Goal: Navigation & Orientation: Find specific page/section

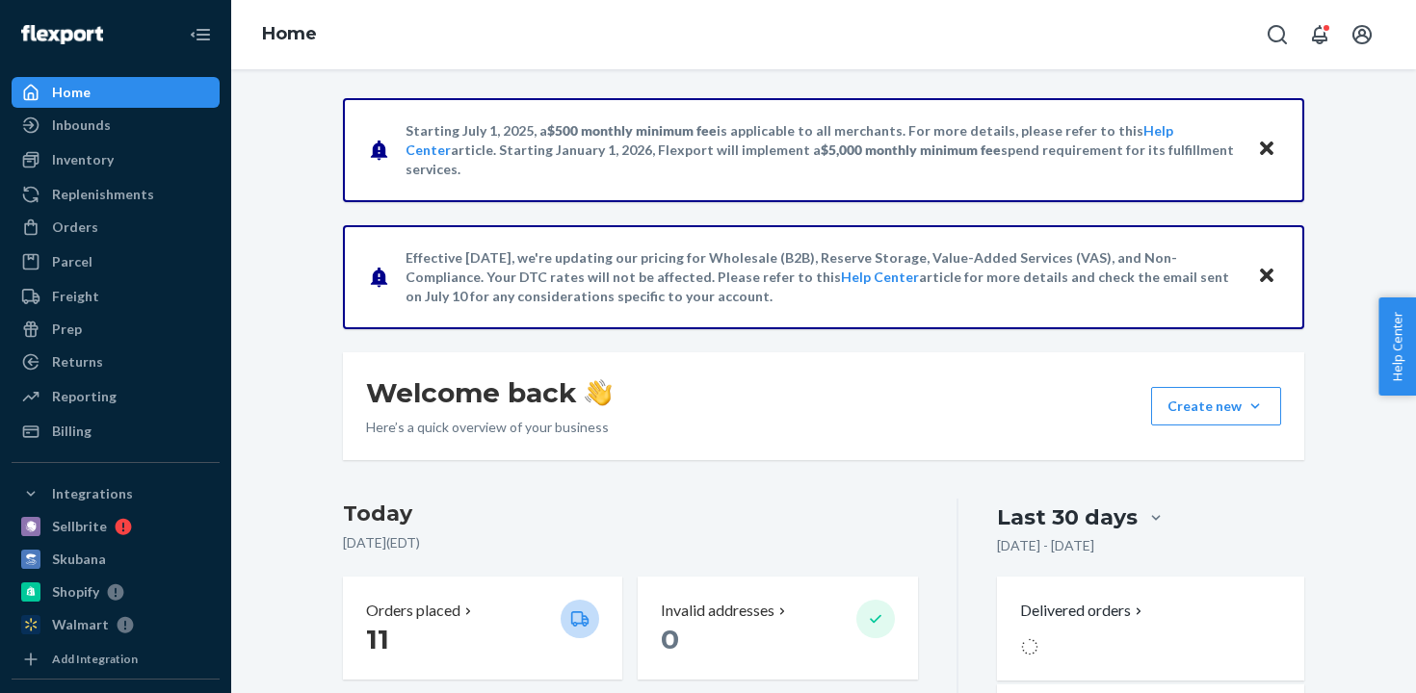
scroll to position [19, 0]
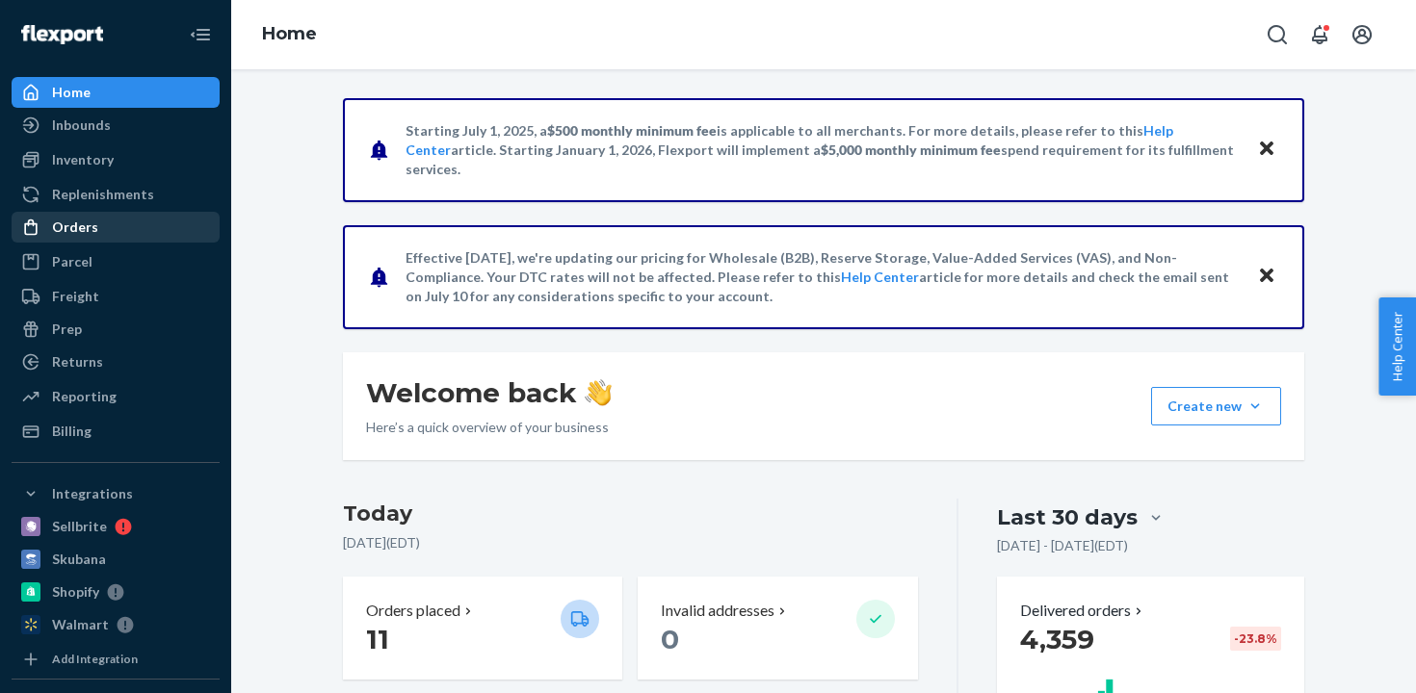
click at [101, 235] on div "Orders" at bounding box center [115, 227] width 204 height 27
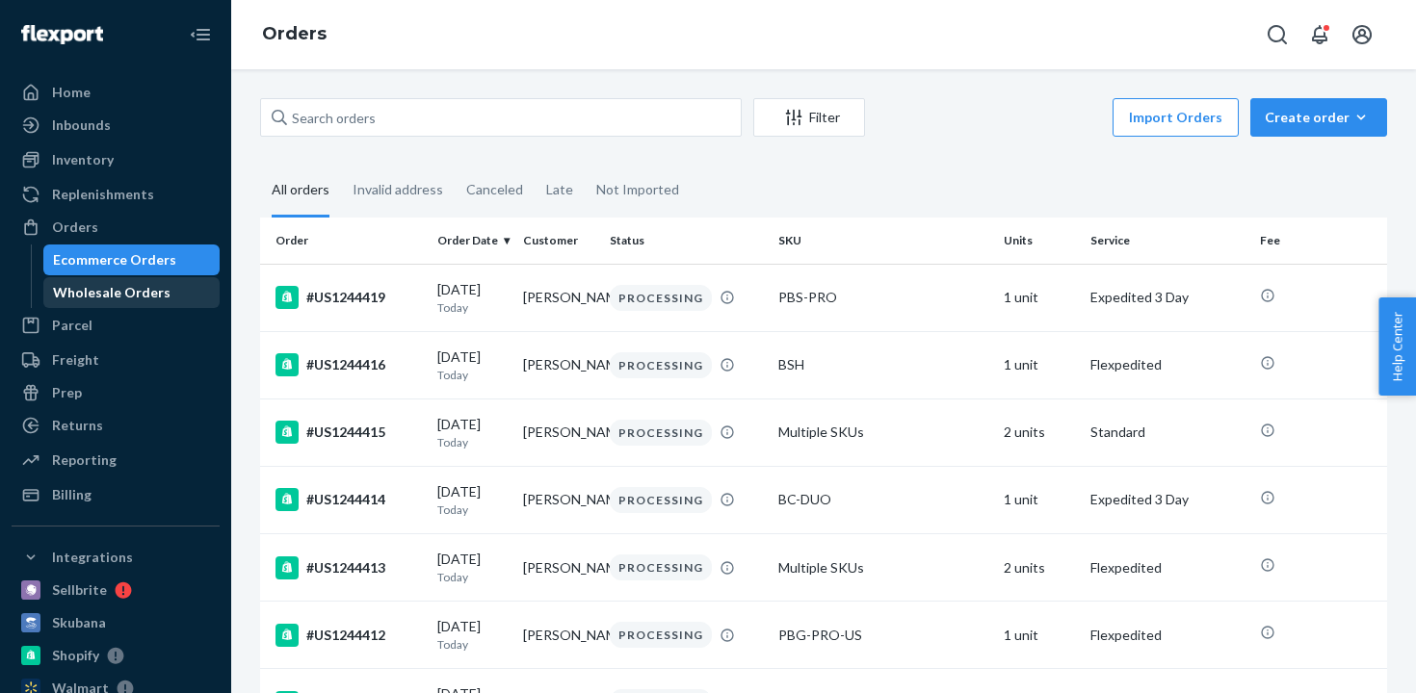
click at [140, 285] on div "Wholesale Orders" at bounding box center [111, 292] width 117 height 19
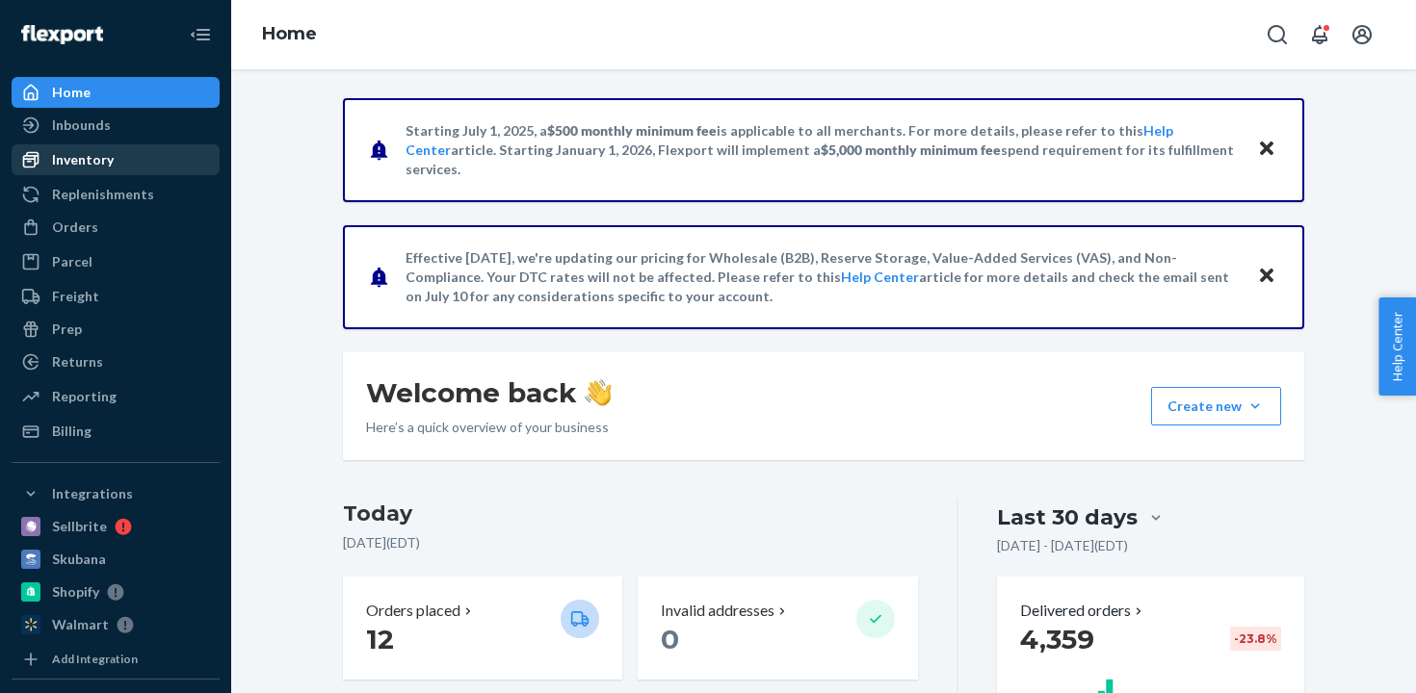
click at [166, 157] on div "Inventory" at bounding box center [115, 159] width 204 height 27
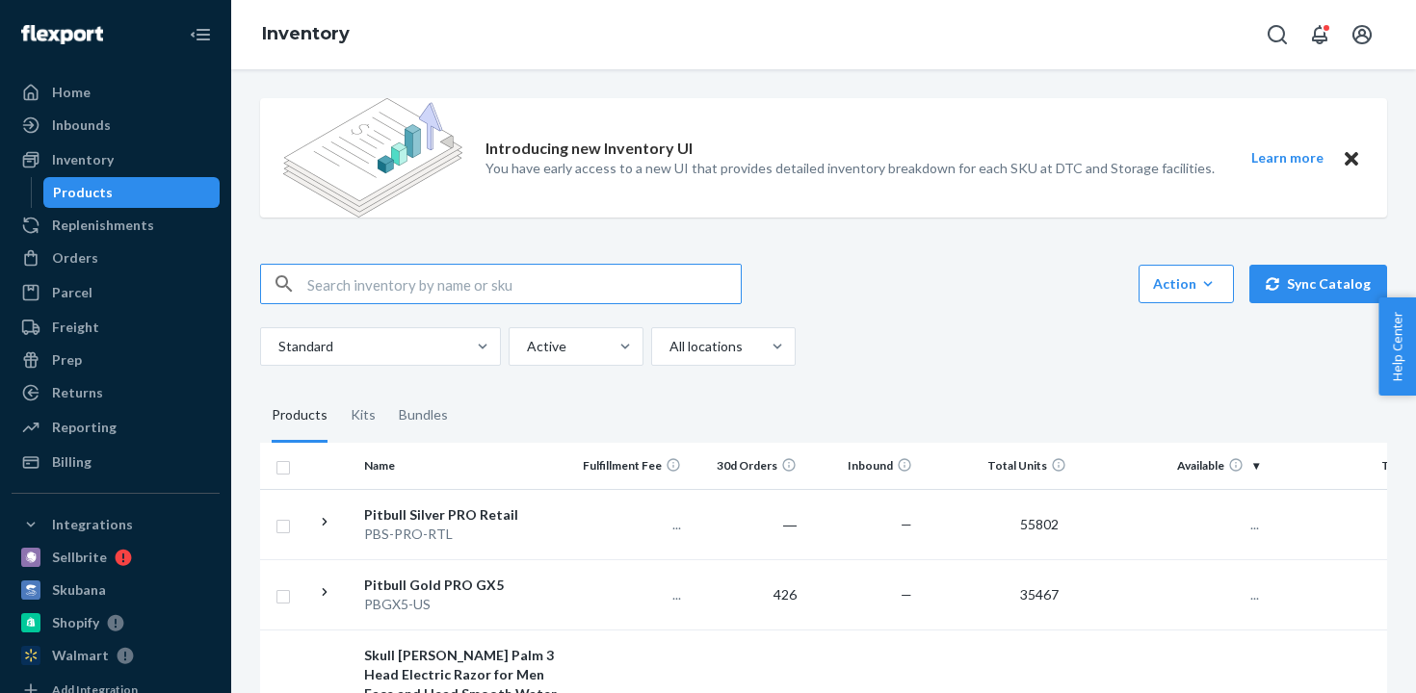
click at [475, 218] on div "Introducing new Inventory UI You have early access to a new UI that provides de…" at bounding box center [823, 157] width 1127 height 119
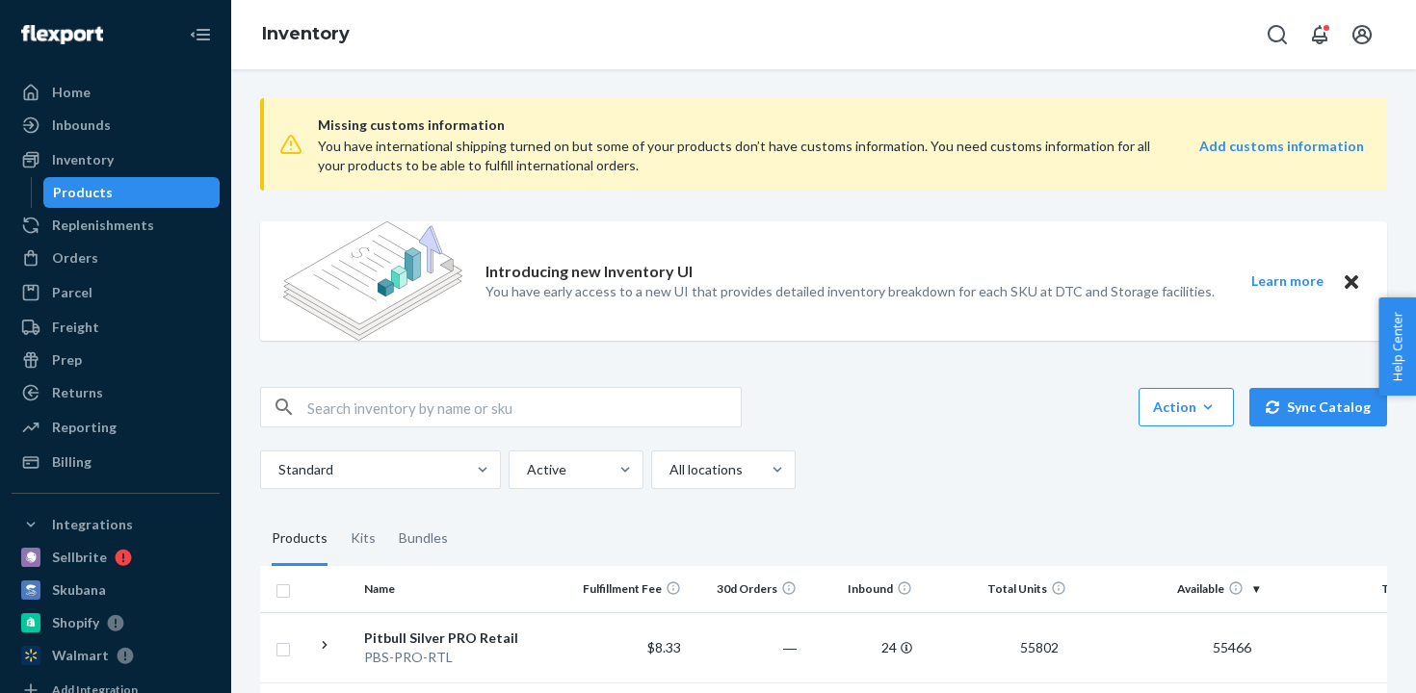
click at [459, 409] on input "text" at bounding box center [523, 407] width 433 height 39
type input "pbs-pro"
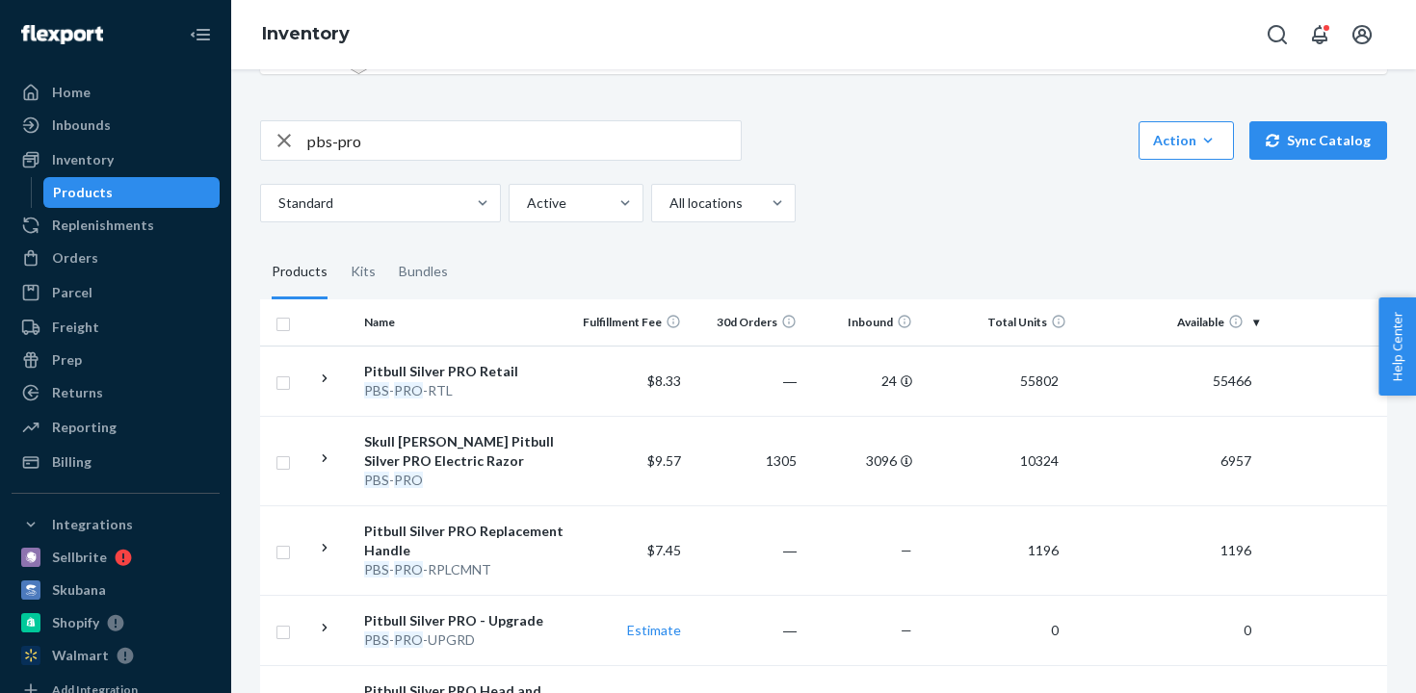
scroll to position [268, 0]
click at [325, 458] on icon at bounding box center [325, 458] width 5 height 8
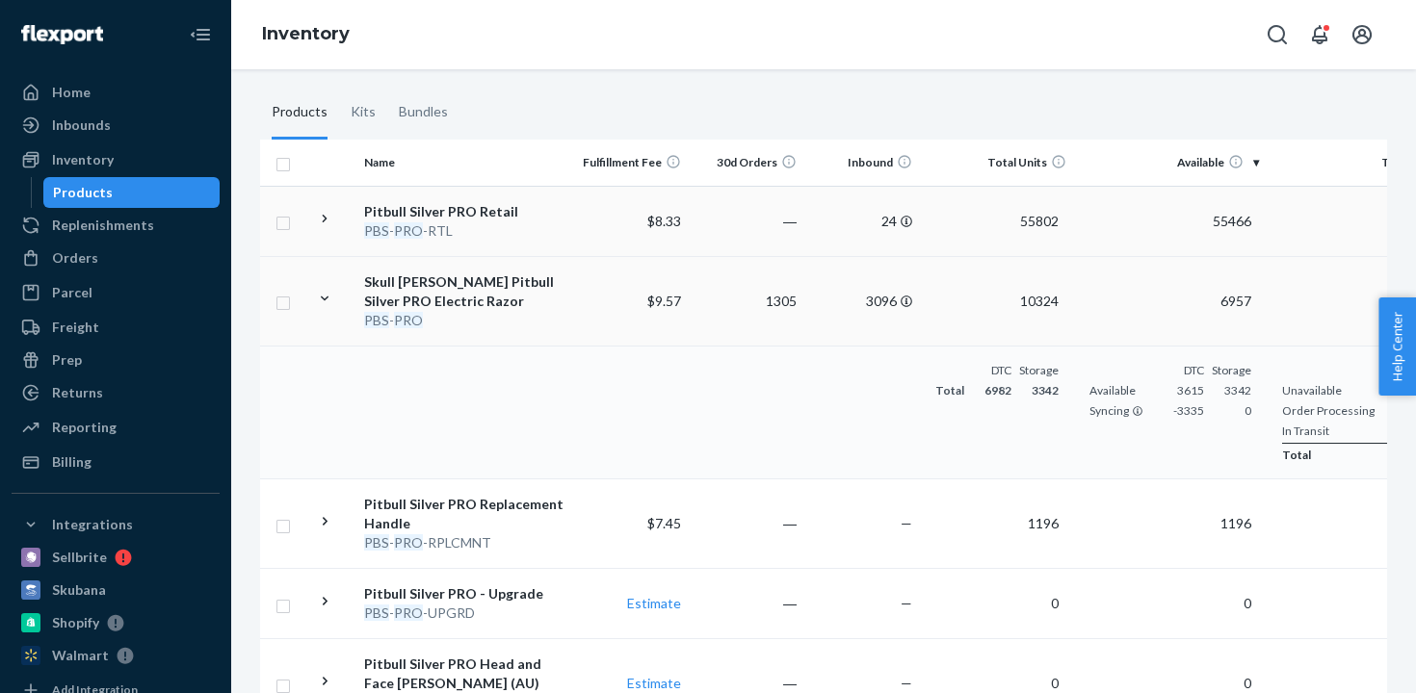
scroll to position [433, 0]
